Goal: Use online tool/utility: Utilize a website feature to perform a specific function

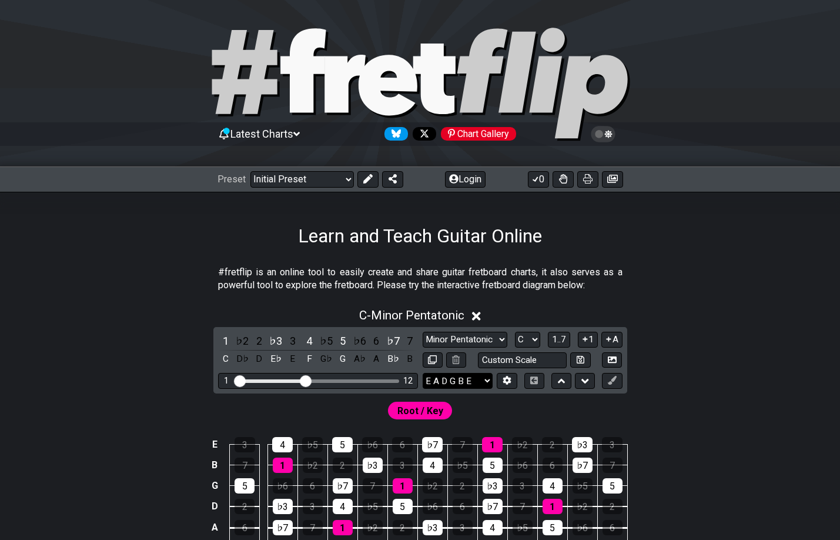
click at [451, 380] on select "E A D G B E E A D G B E E A D G B E B E A D F♯ B A D G C E A D A D G B E E♭ A♭ …" at bounding box center [458, 381] width 70 height 16
select select "C G C F A D"
click at [423, 373] on select "E A D G B E E A D G B E E A D G B E B E A D F♯ B A D G C E A D A D G B E E♭ A♭ …" at bounding box center [458, 381] width 70 height 16
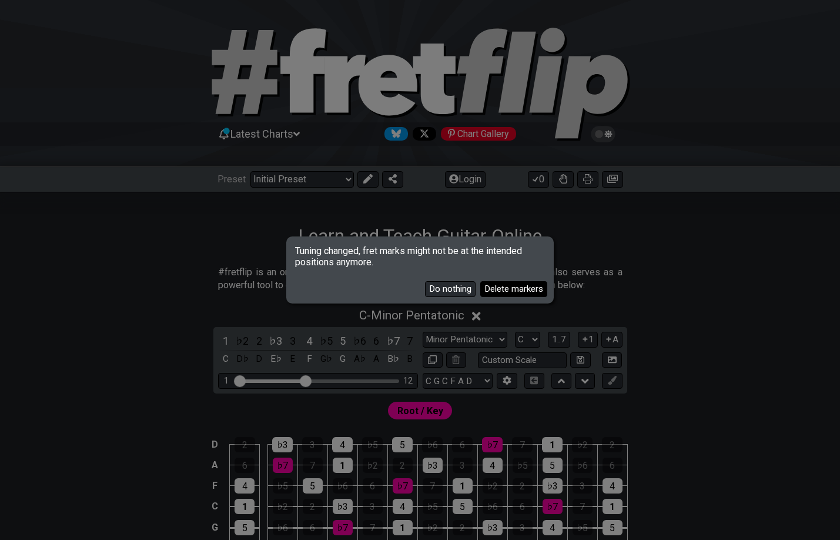
click at [485, 287] on button "Delete markers" at bounding box center [513, 289] width 67 height 16
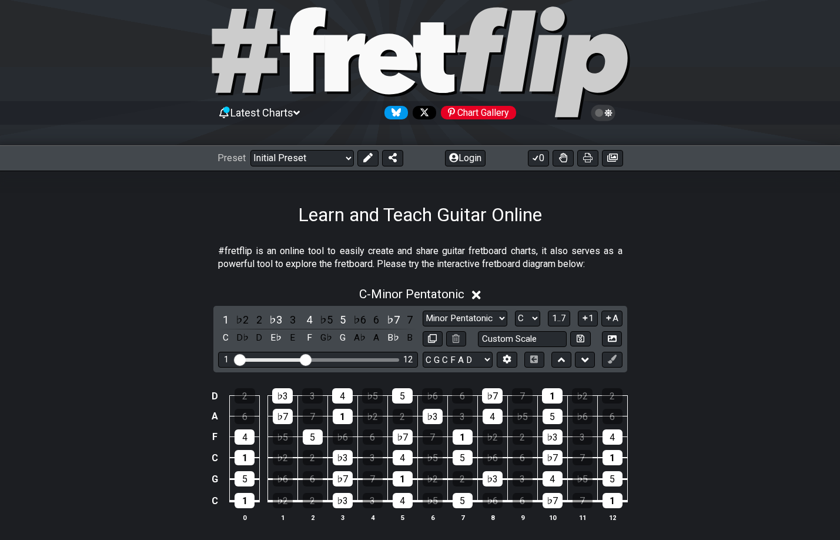
scroll to position [59, 0]
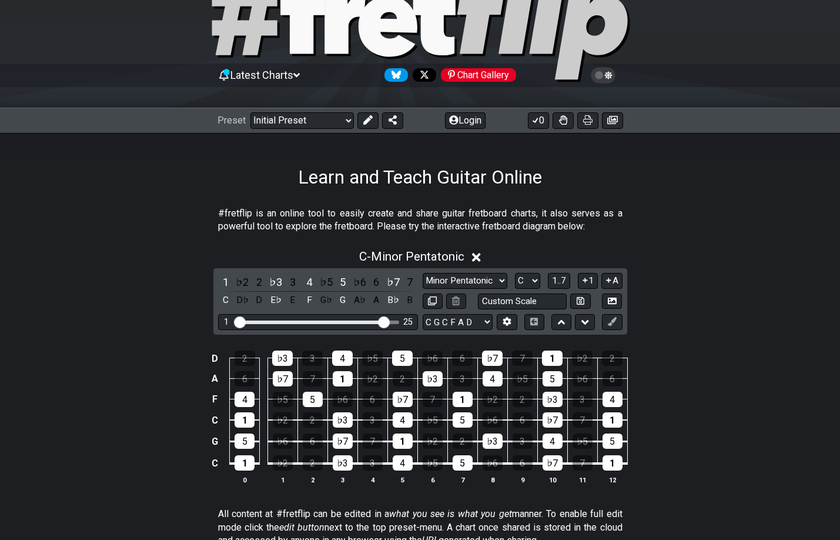
drag, startPoint x: 307, startPoint y: 325, endPoint x: 387, endPoint y: 317, distance: 79.7
click at [387, 321] on input "Visible fret range" at bounding box center [318, 321] width 167 height 0
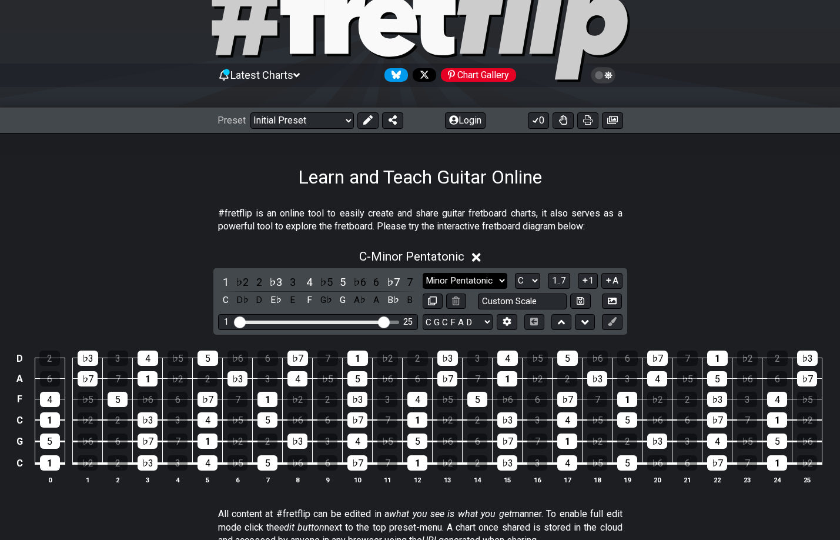
click at [491, 283] on select "Minor Pentatonic Click to edit Minor Pentatonic Major Pentatonic Minor Blues Ma…" at bounding box center [465, 281] width 85 height 16
click at [695, 184] on div "Learn and Teach Guitar Online" at bounding box center [420, 160] width 840 height 55
click at [613, 279] on button "A" at bounding box center [611, 281] width 21 height 16
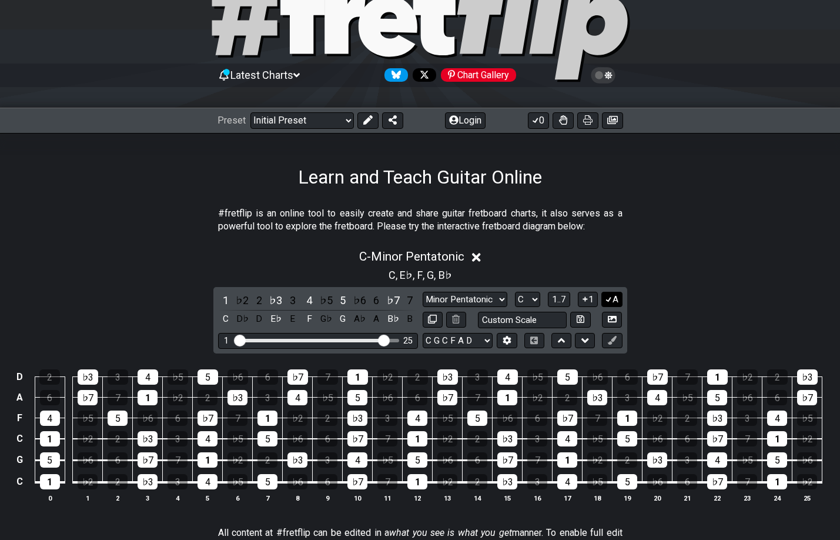
click at [607, 297] on icon at bounding box center [608, 299] width 11 height 9
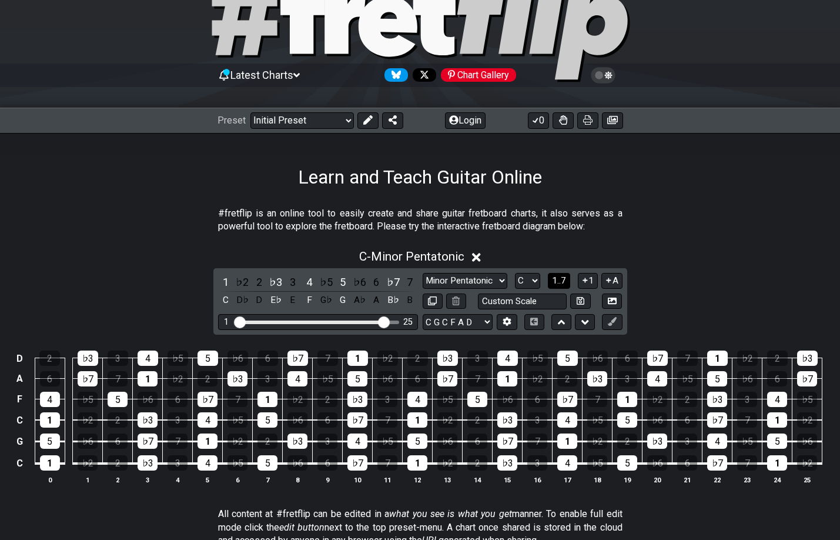
click at [564, 278] on span "1..7" at bounding box center [559, 280] width 14 height 11
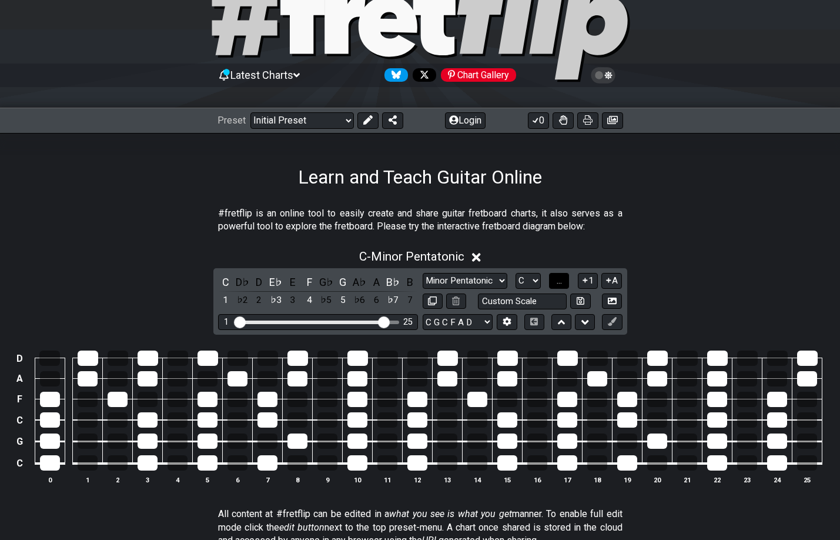
click at [564, 277] on button "..." at bounding box center [559, 281] width 20 height 16
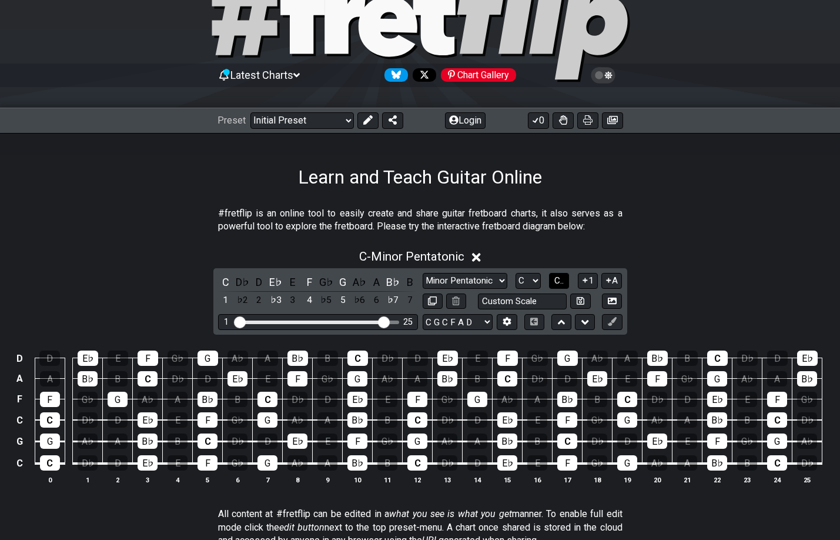
click at [564, 277] on span "C.." at bounding box center [558, 280] width 9 height 11
click at [564, 277] on span "1..7" at bounding box center [559, 280] width 14 height 11
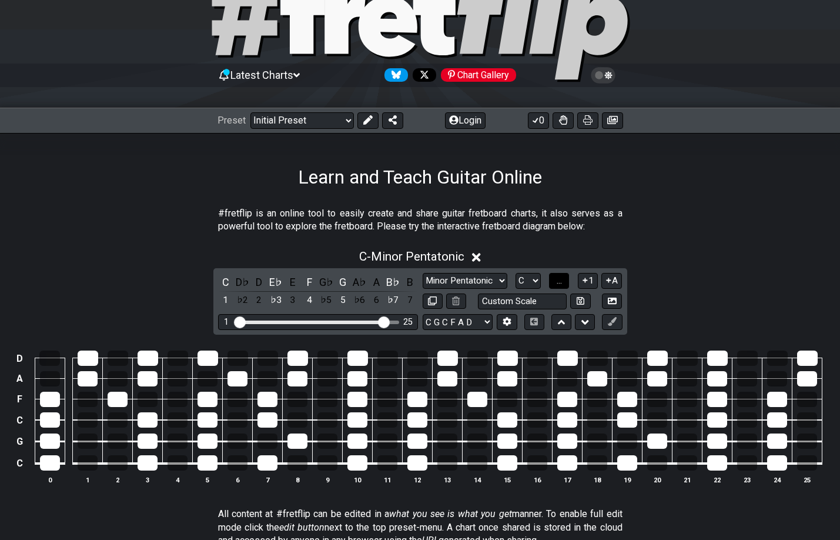
click at [564, 277] on button "..." at bounding box center [559, 281] width 20 height 16
